Goal: Information Seeking & Learning: Check status

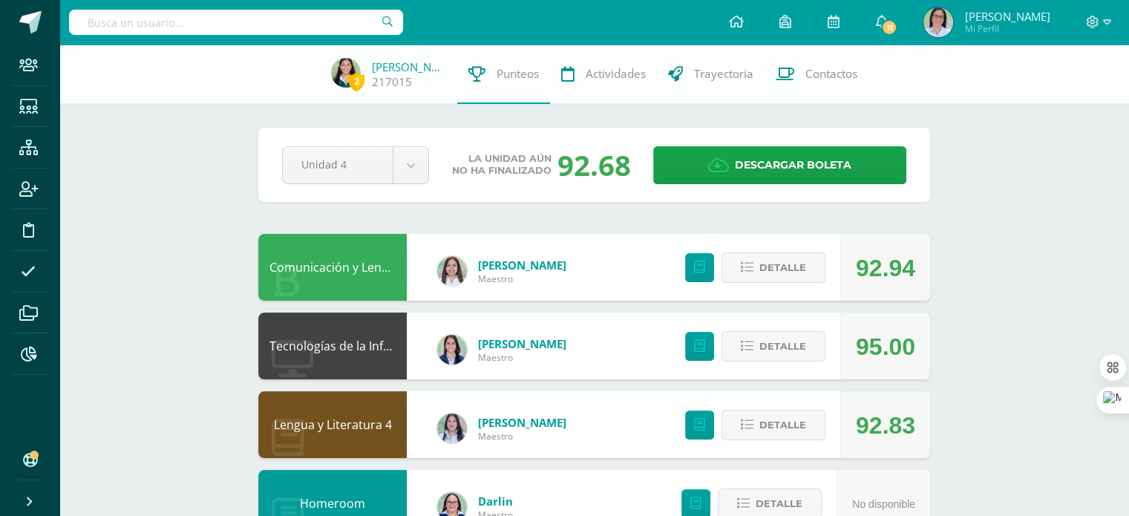
click at [192, 28] on input "text" at bounding box center [236, 22] width 334 height 25
type input "[PERSON_NAME] So"
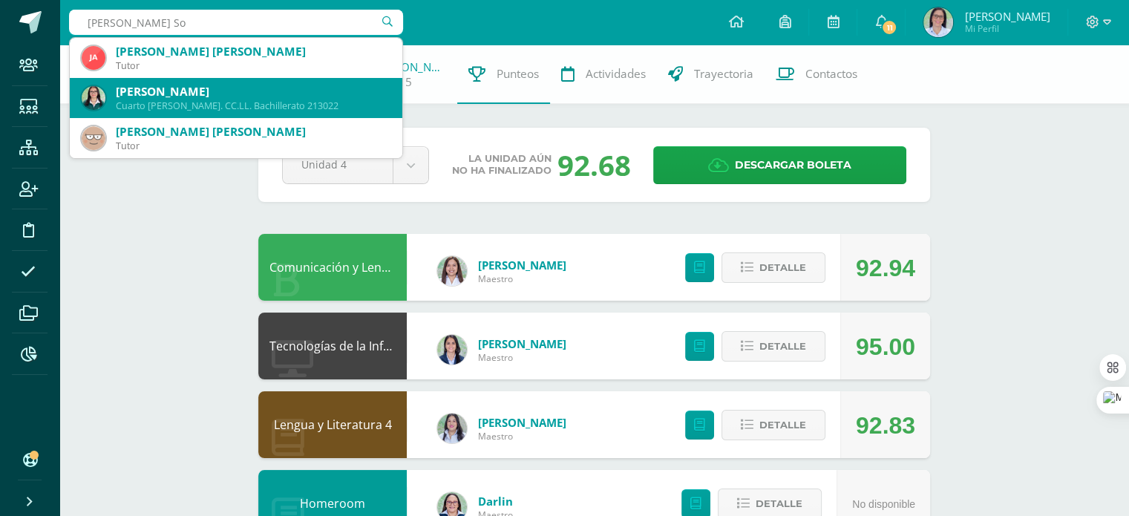
click at [205, 100] on div "Cuarto [PERSON_NAME]. CC.LL. Bachillerato 213022" at bounding box center [253, 105] width 275 height 13
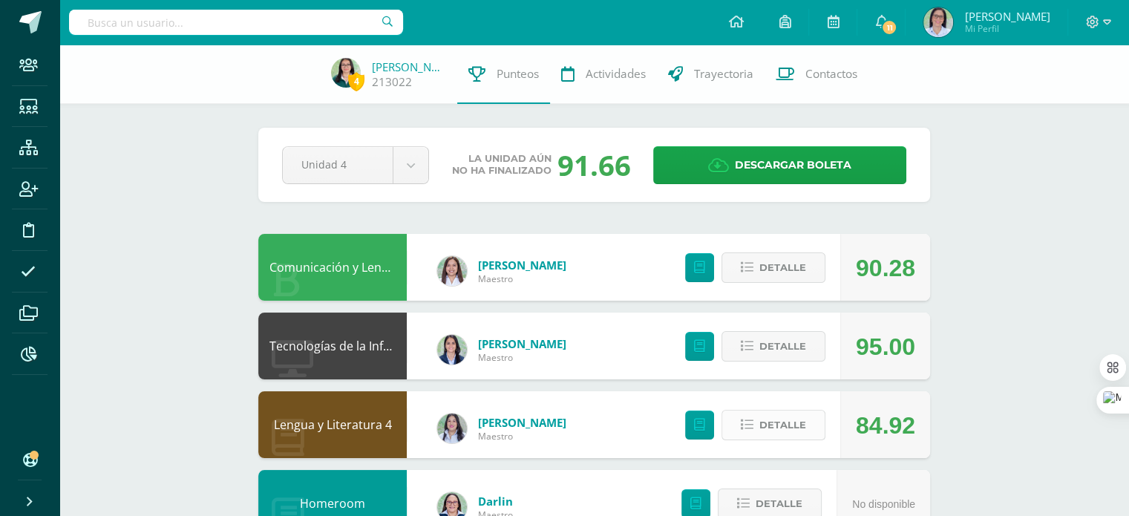
click at [765, 428] on span "Detalle" at bounding box center [782, 424] width 47 height 27
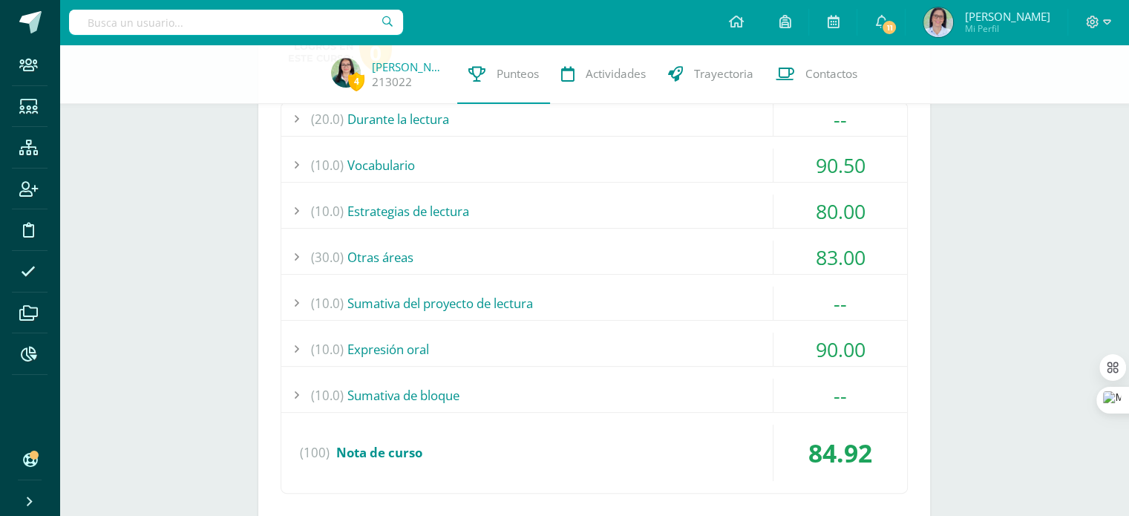
scroll to position [439, 0]
click at [410, 253] on div "(30.0) Otras áreas" at bounding box center [594, 257] width 626 height 33
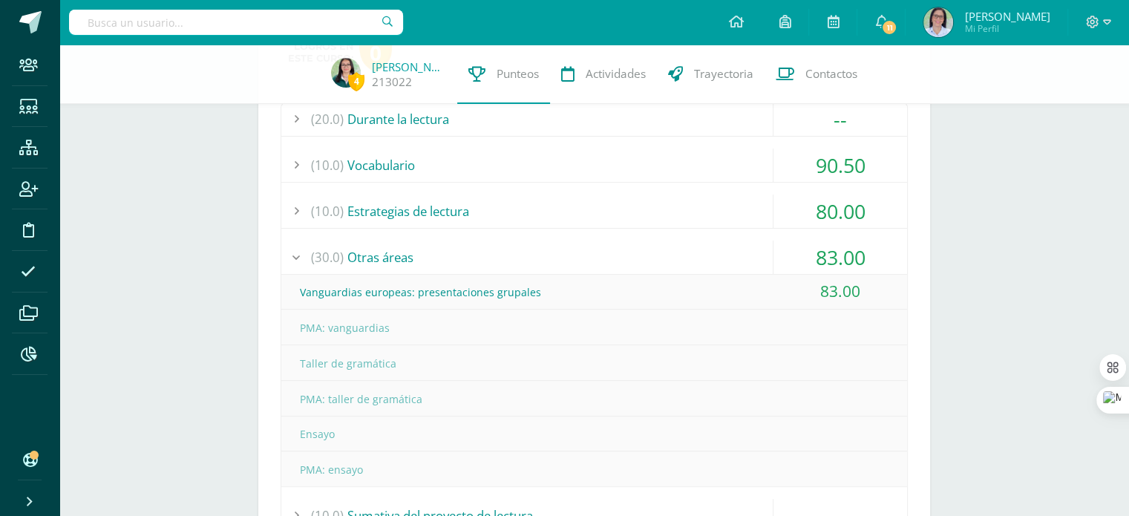
click at [410, 253] on div "(30.0) Otras áreas" at bounding box center [594, 257] width 626 height 33
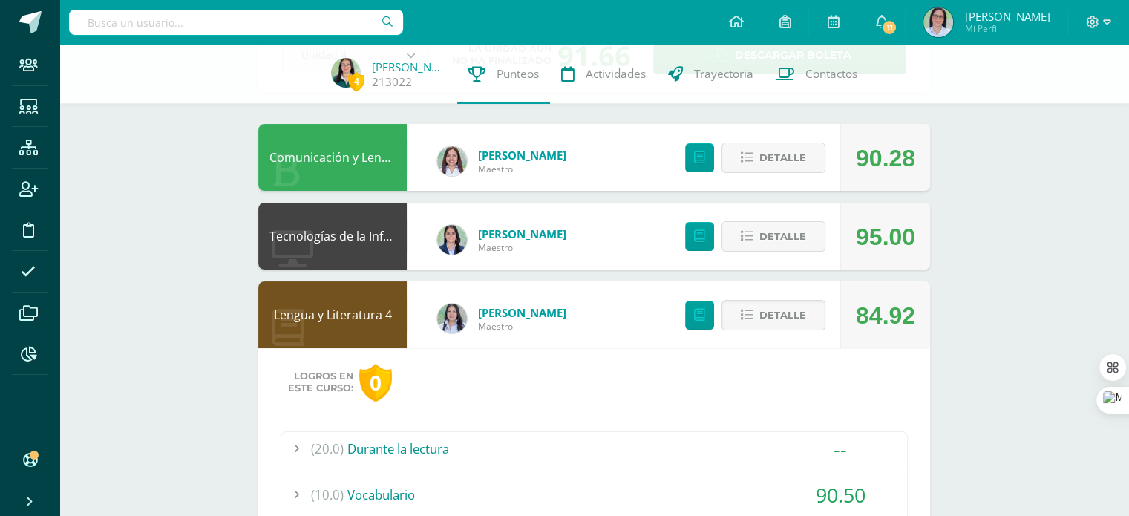
scroll to position [101, 0]
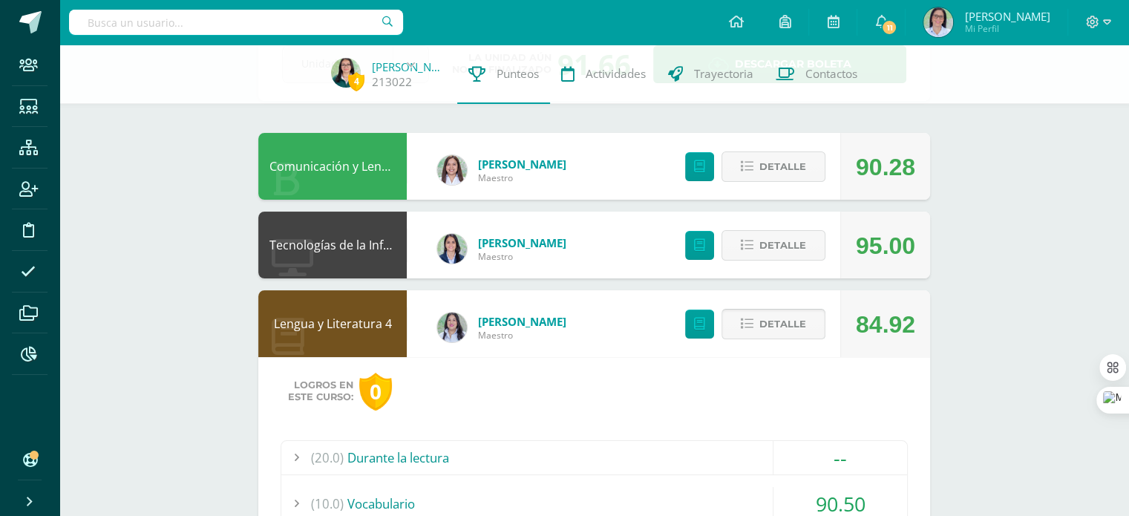
click at [785, 327] on span "Detalle" at bounding box center [782, 323] width 47 height 27
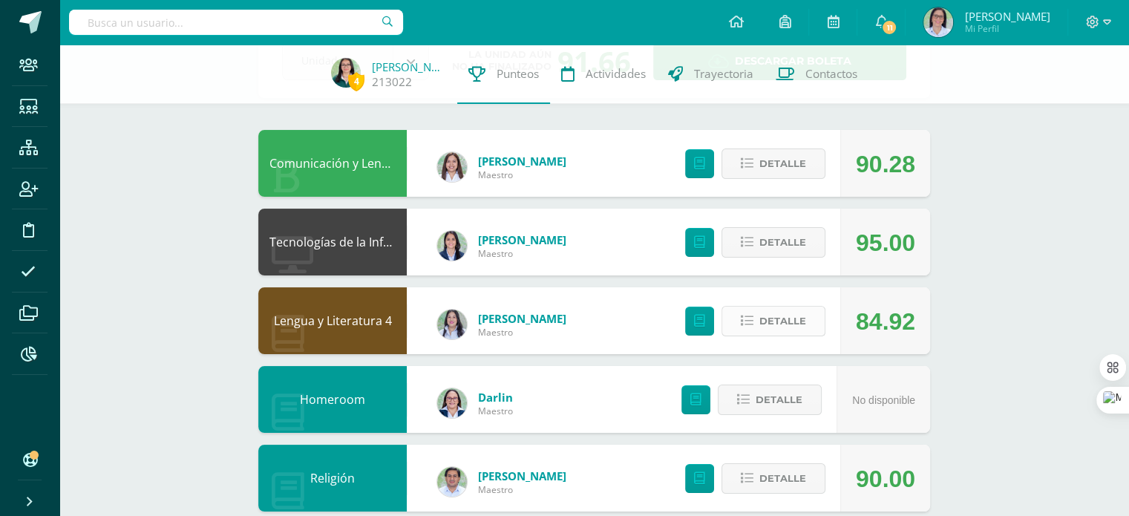
click at [785, 327] on span "Detalle" at bounding box center [782, 320] width 47 height 27
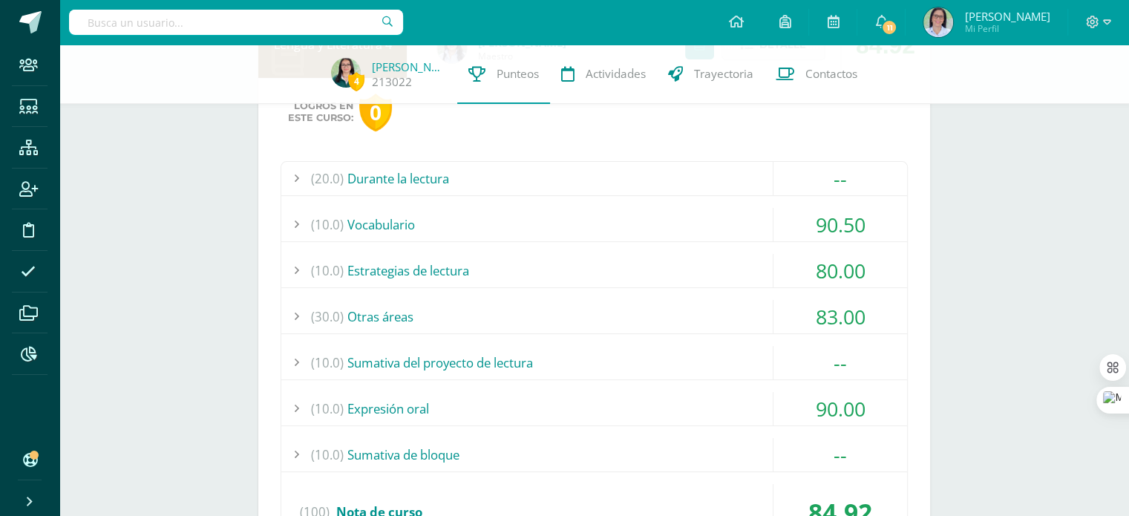
scroll to position [395, 0]
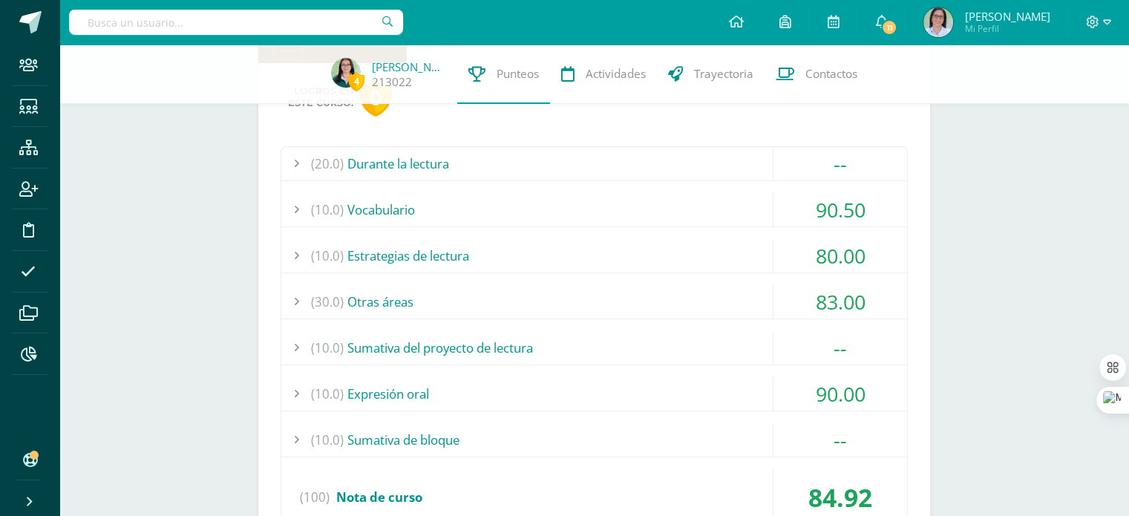
click at [623, 297] on div "(30.0) Otras áreas" at bounding box center [594, 301] width 626 height 33
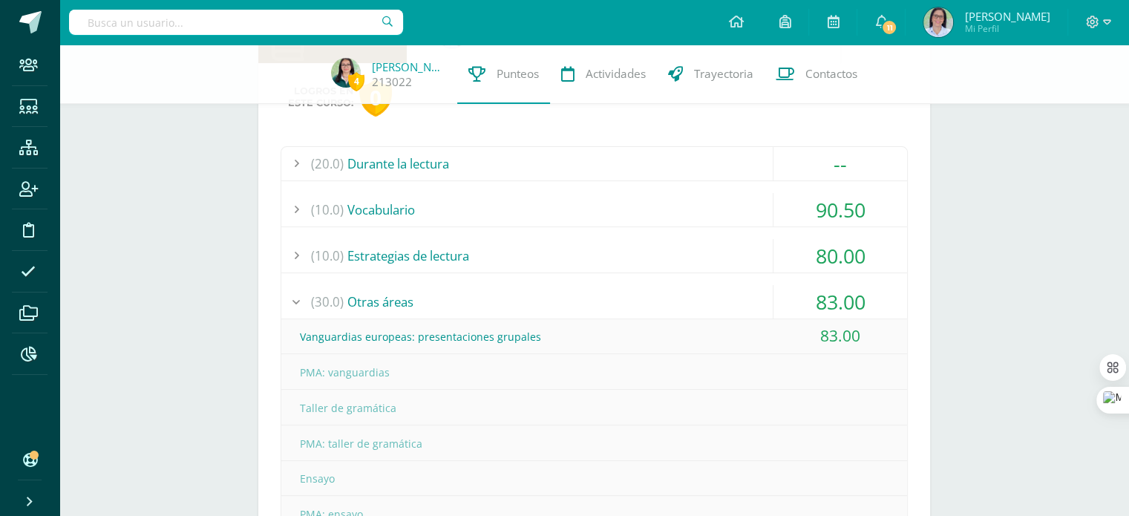
click at [534, 310] on div "(30.0) Otras áreas" at bounding box center [594, 301] width 626 height 33
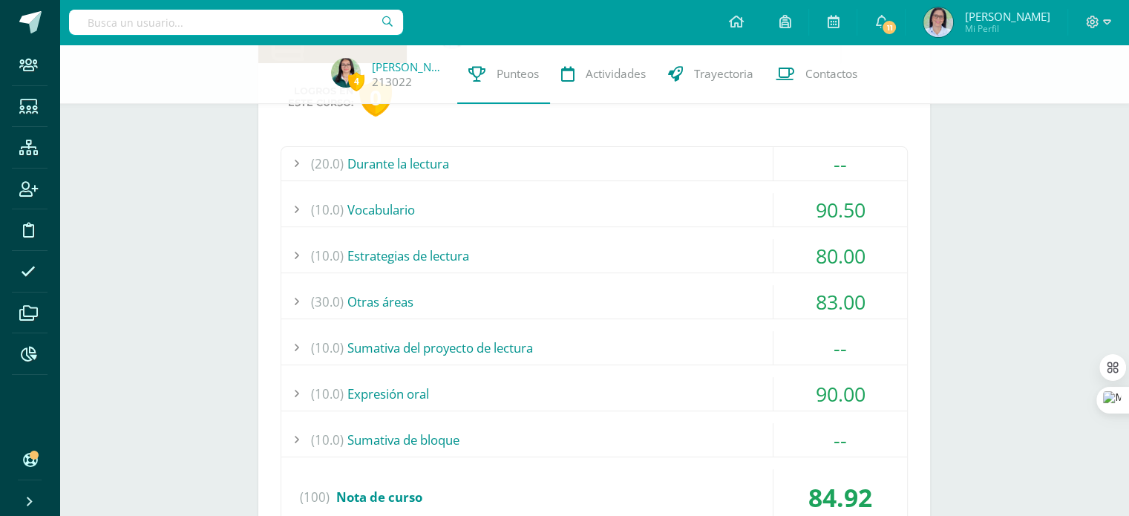
click at [421, 259] on div "(10.0) Estrategias de lectura" at bounding box center [594, 255] width 626 height 33
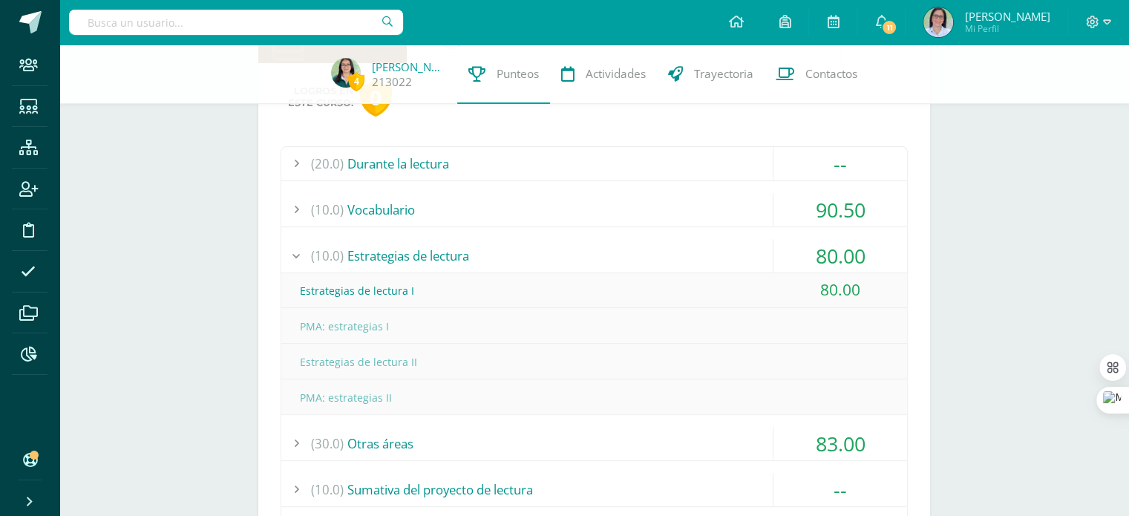
click at [421, 259] on div "(10.0) Estrategias de lectura" at bounding box center [594, 255] width 626 height 33
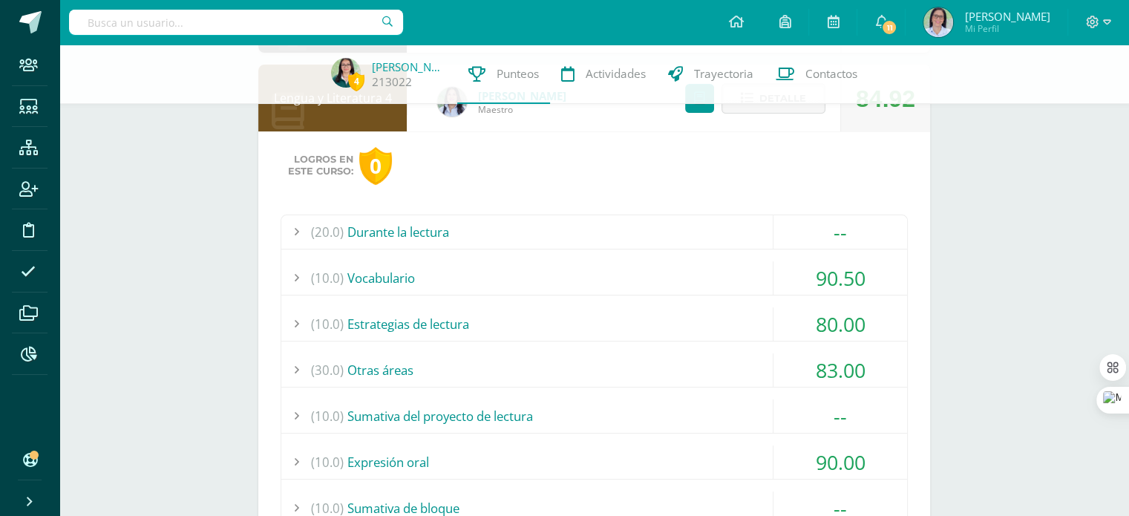
scroll to position [241, 0]
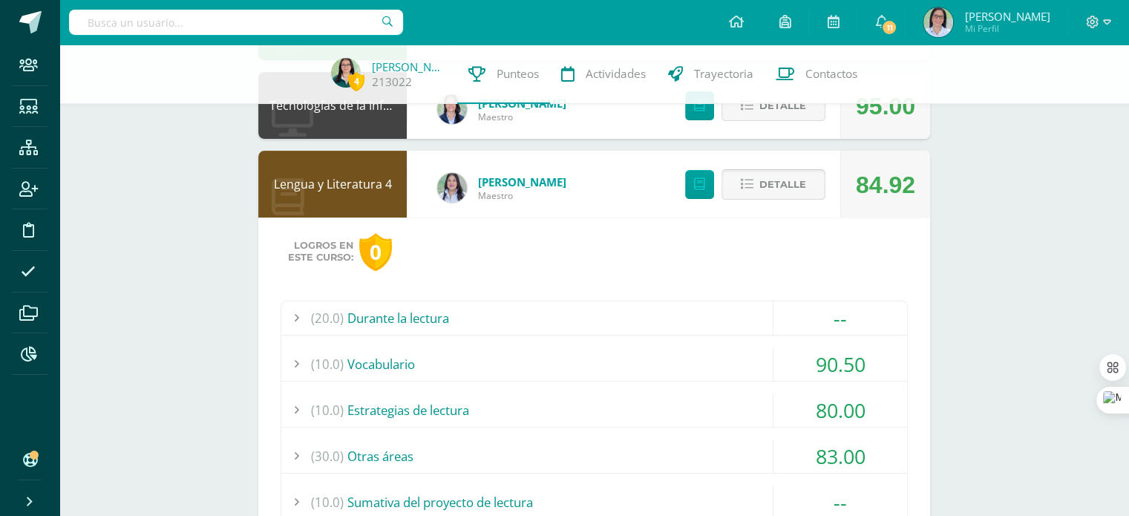
click at [784, 177] on span "Detalle" at bounding box center [782, 184] width 47 height 27
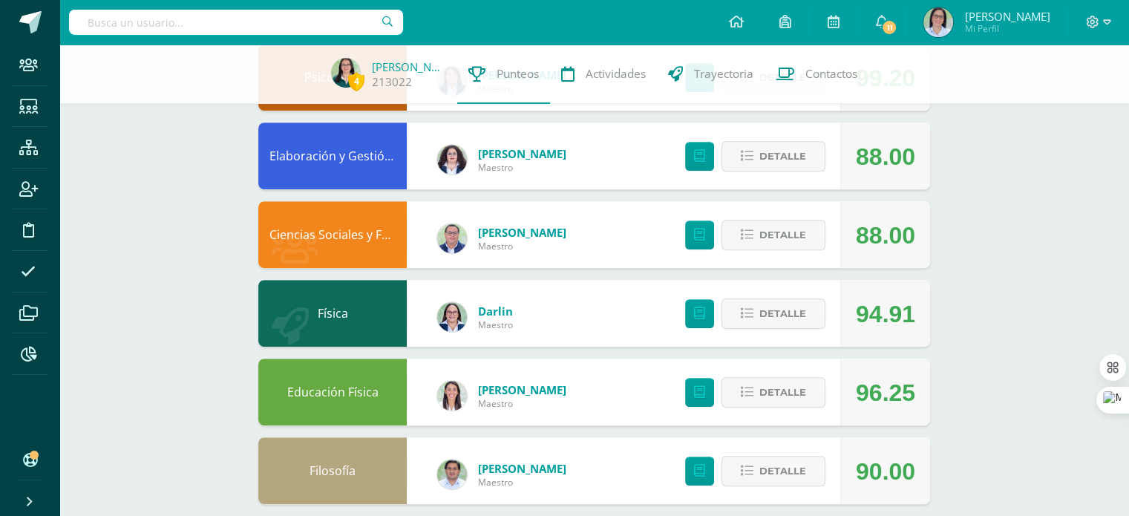
scroll to position [680, 0]
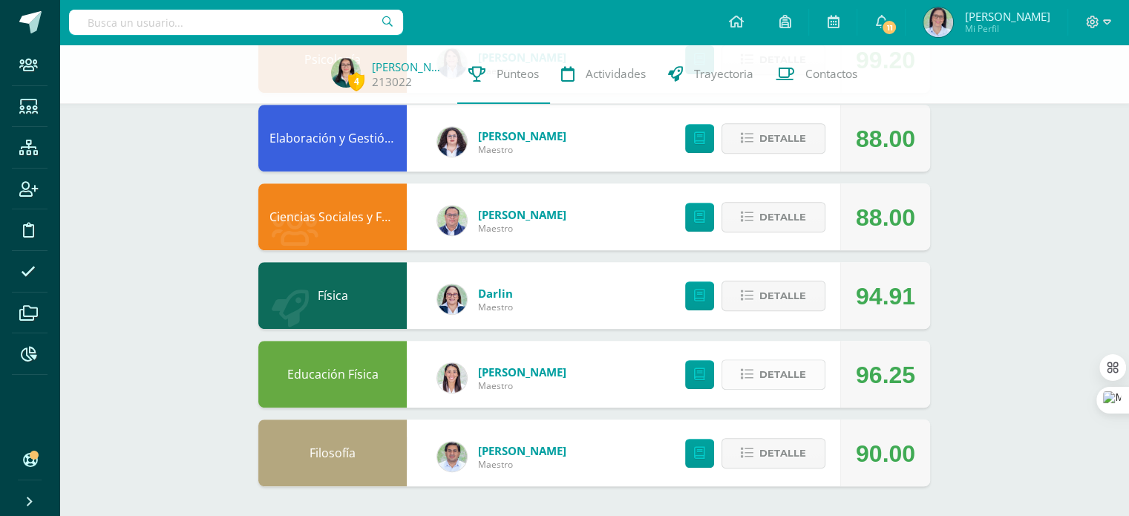
click at [778, 383] on span "Detalle" at bounding box center [782, 374] width 47 height 27
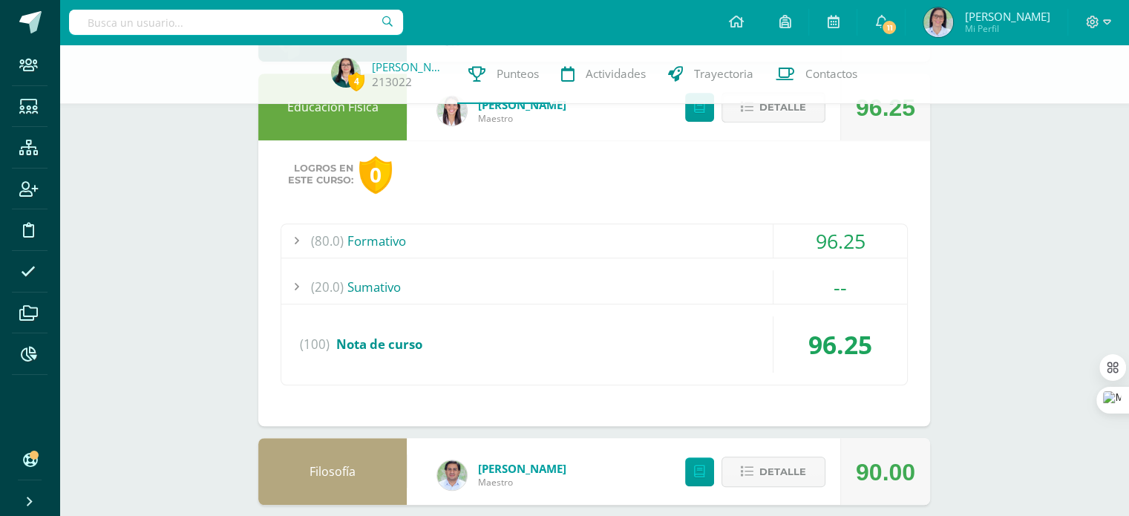
scroll to position [965, 0]
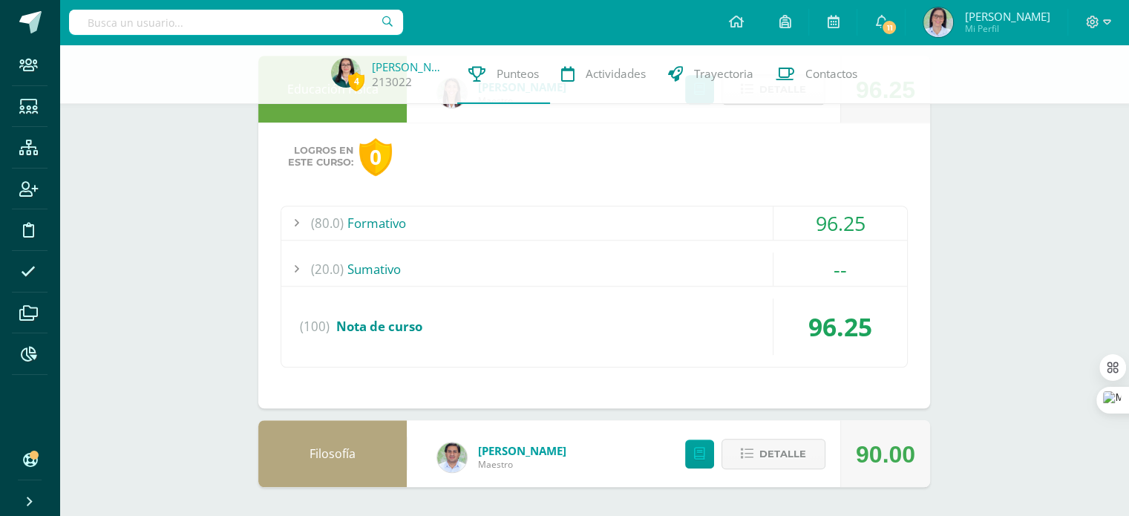
click at [460, 238] on div "(80.0) Formativo" at bounding box center [594, 222] width 626 height 33
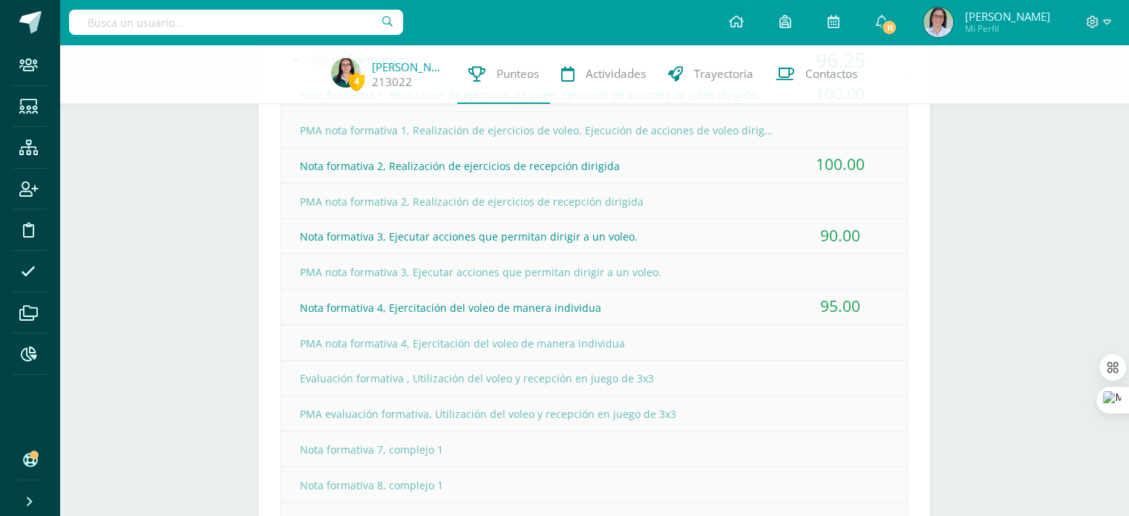
scroll to position [901, 0]
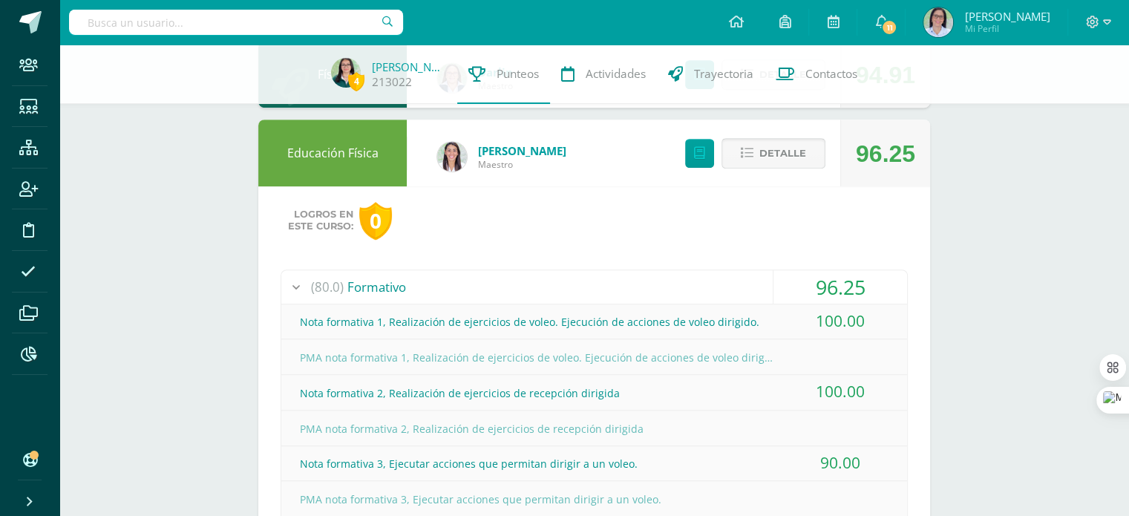
click at [782, 160] on span "Detalle" at bounding box center [782, 153] width 47 height 27
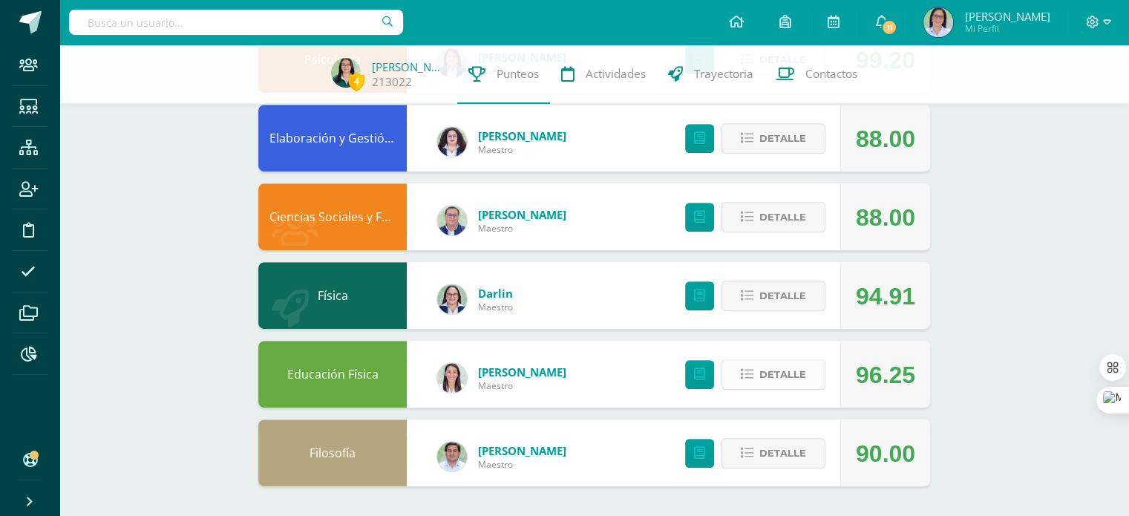
scroll to position [0, 0]
